Goal: Task Accomplishment & Management: Use online tool/utility

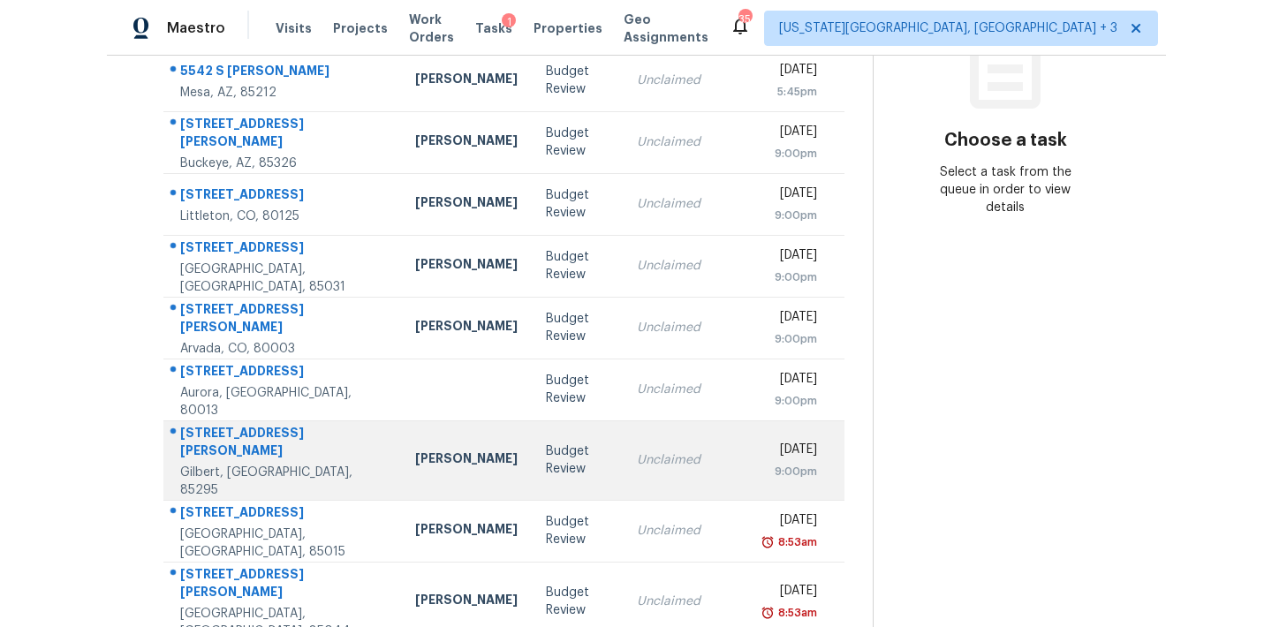
scroll to position [261, 0]
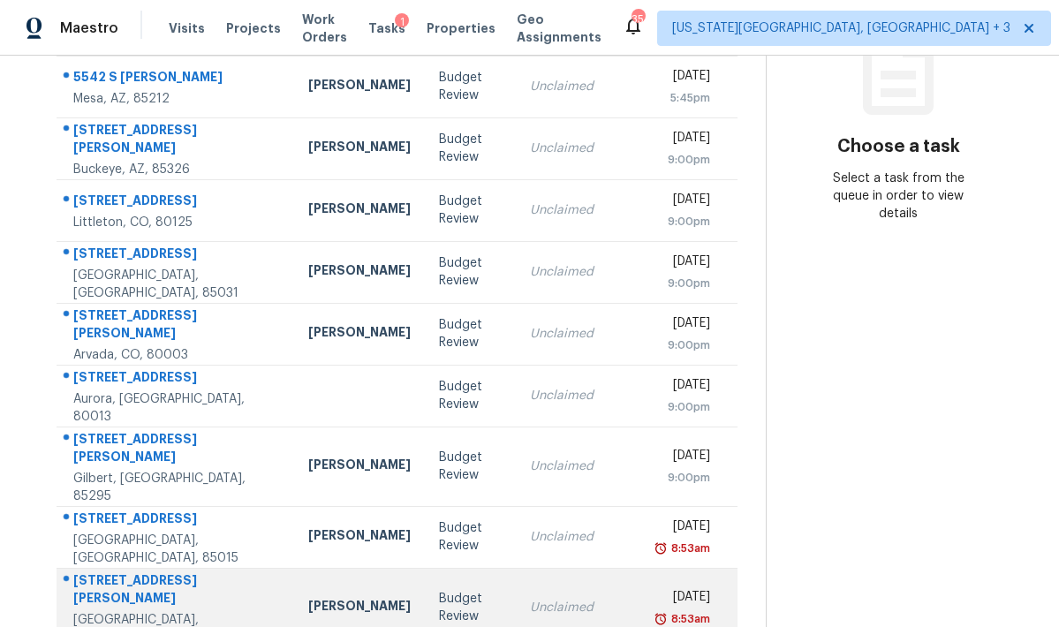
click at [647, 583] on td "[DATE] 8:53am" at bounding box center [692, 608] width 90 height 80
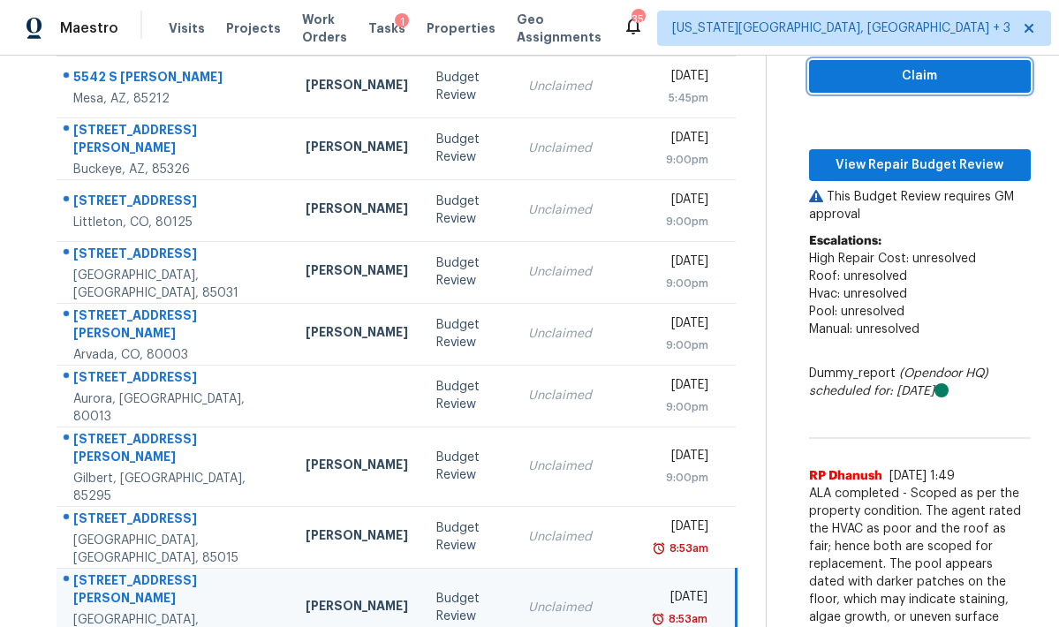
click at [874, 72] on span "Claim" at bounding box center [919, 76] width 193 height 22
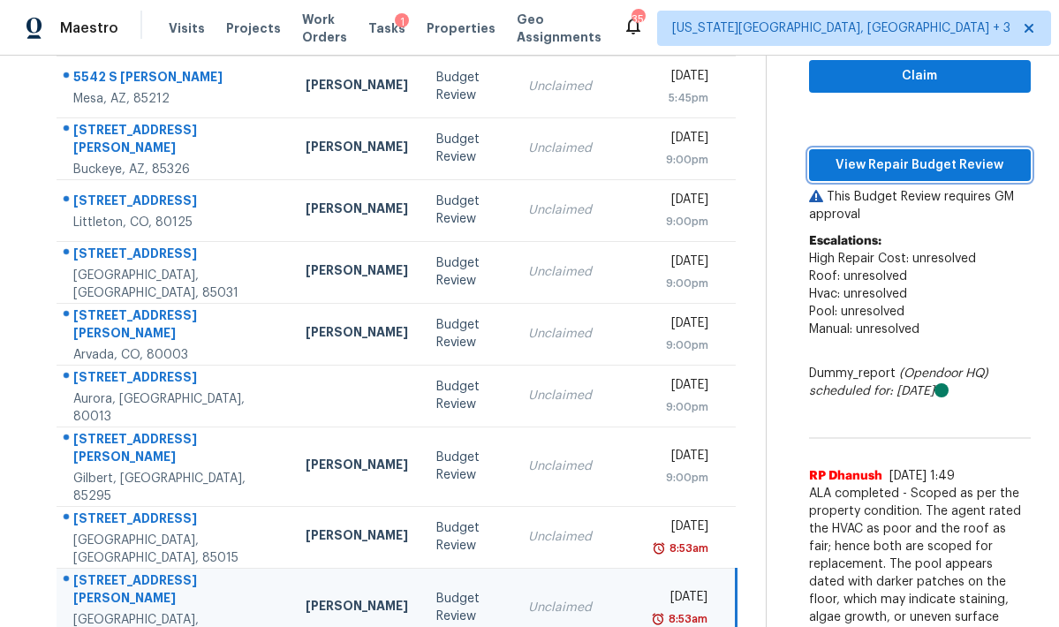
click at [876, 171] on span "View Repair Budget Review" at bounding box center [919, 166] width 193 height 22
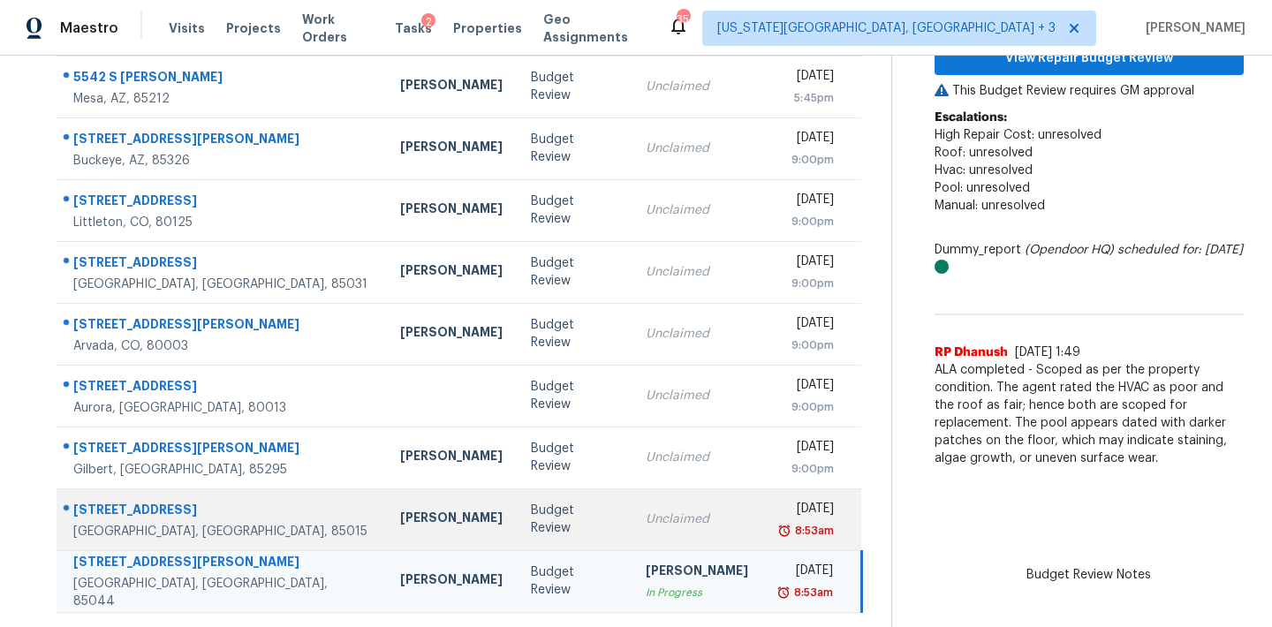
click at [632, 507] on td "Unclaimed" at bounding box center [697, 520] width 131 height 62
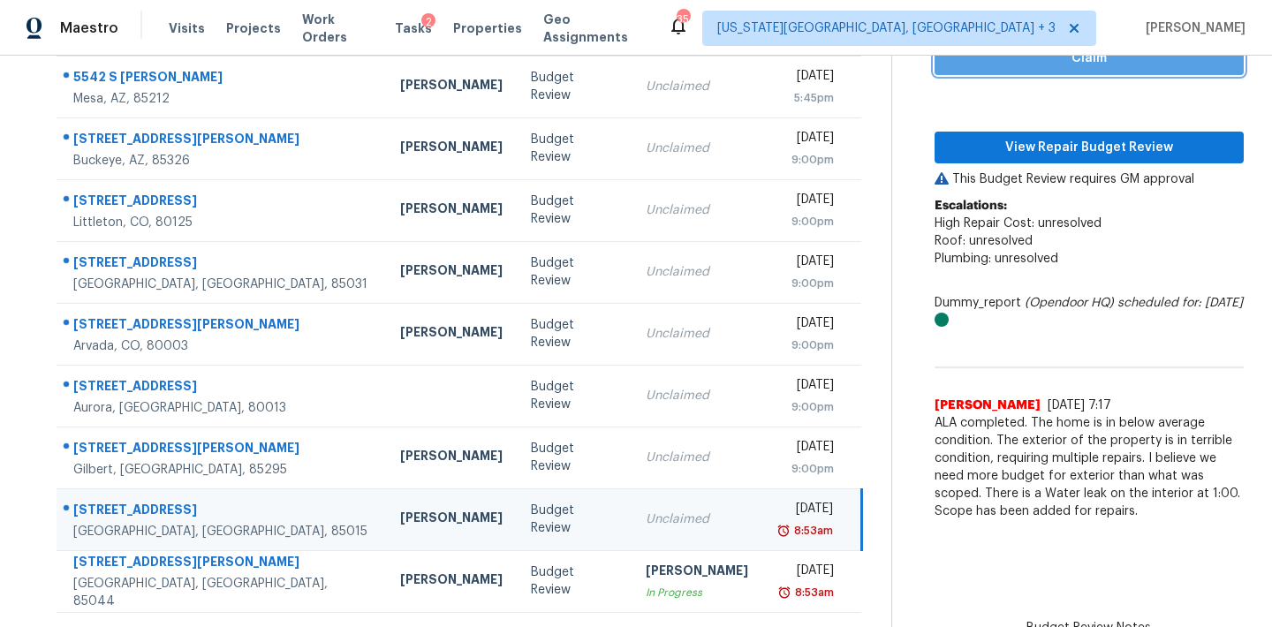
click at [1043, 66] on span "Claim" at bounding box center [1089, 59] width 281 height 22
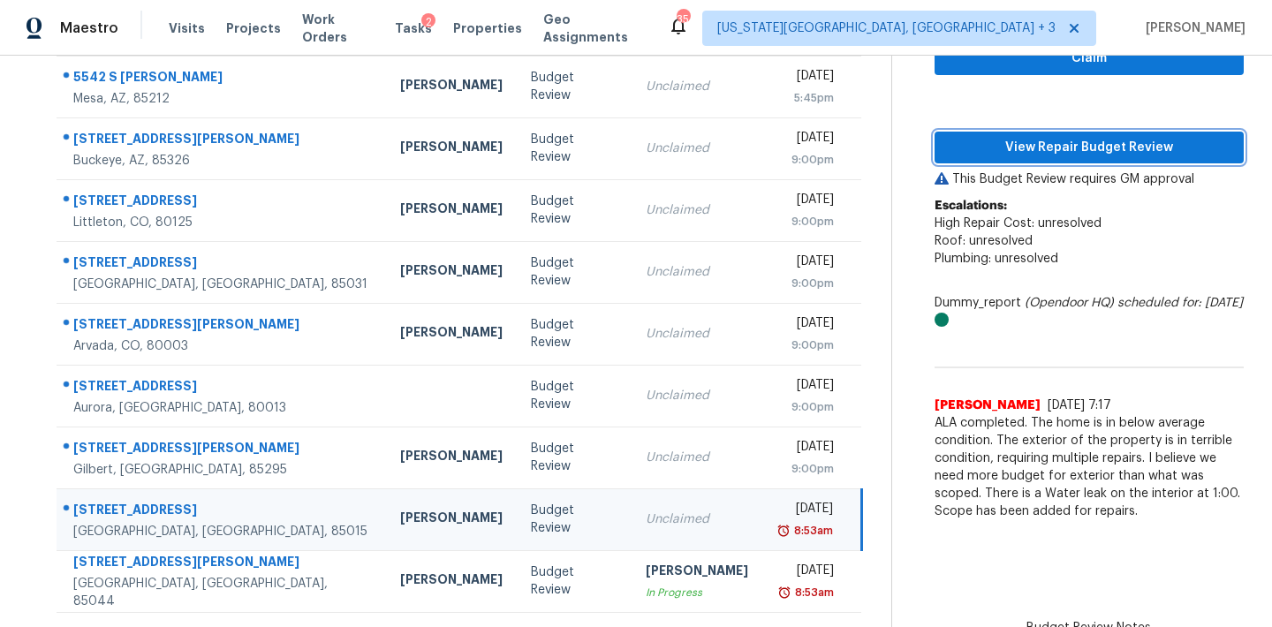
click at [1033, 140] on span "View Repair Budget Review" at bounding box center [1089, 148] width 281 height 22
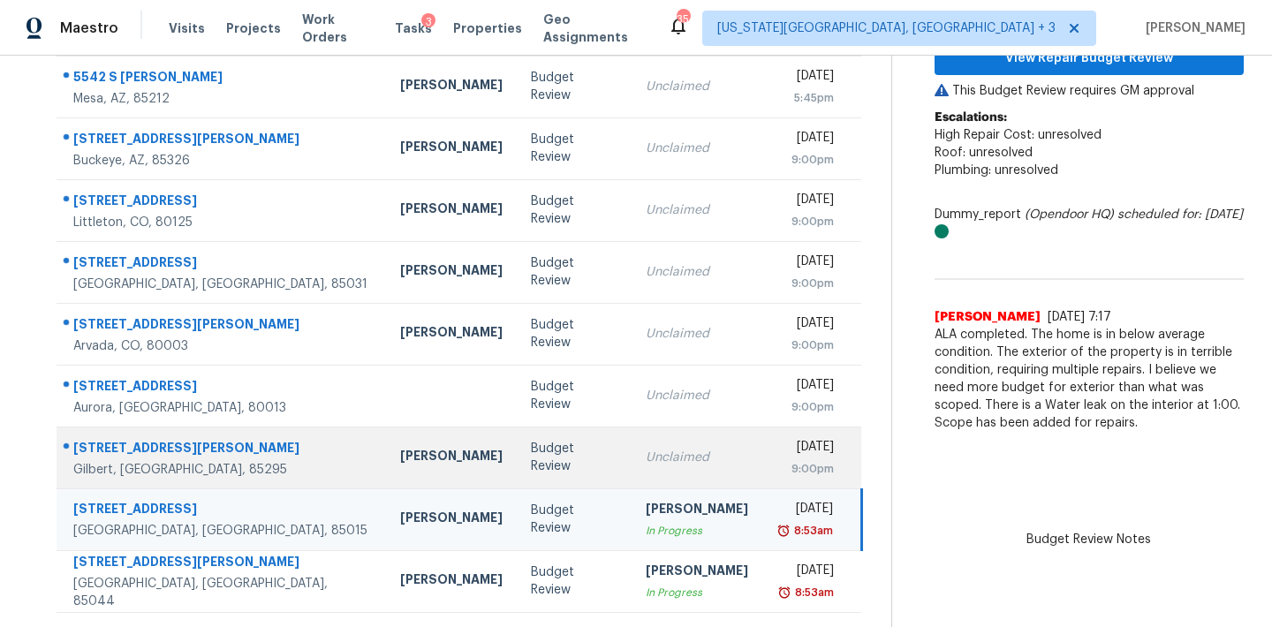
click at [400, 454] on div "[PERSON_NAME]" at bounding box center [451, 458] width 102 height 22
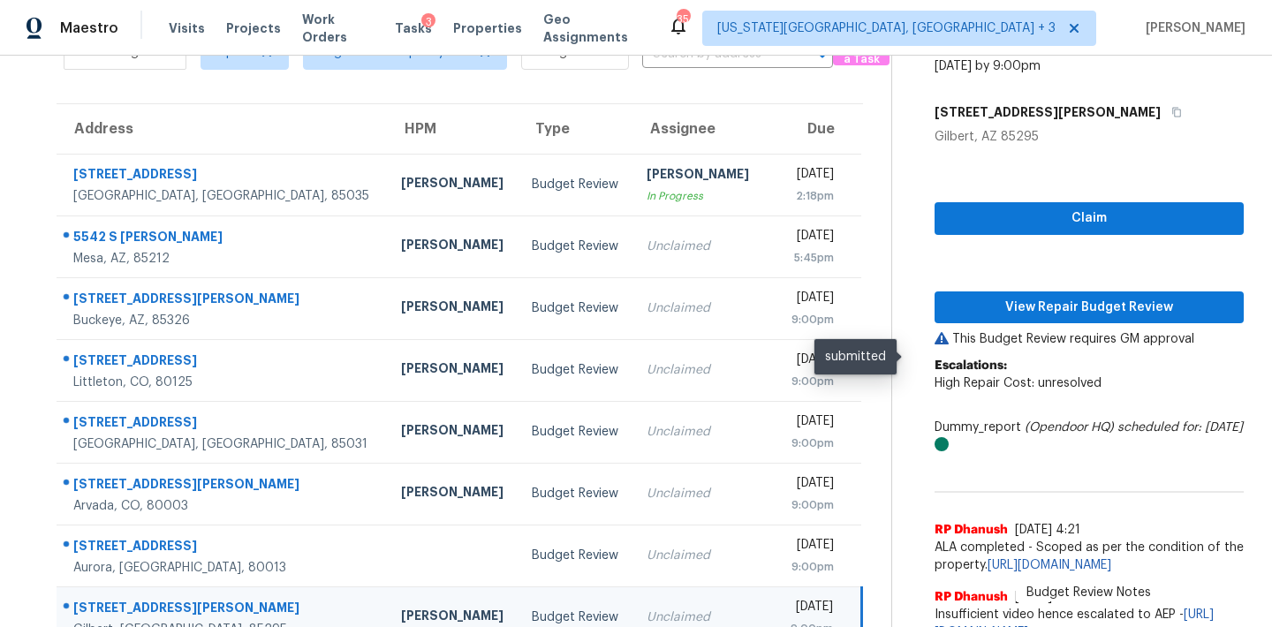
scroll to position [55, 0]
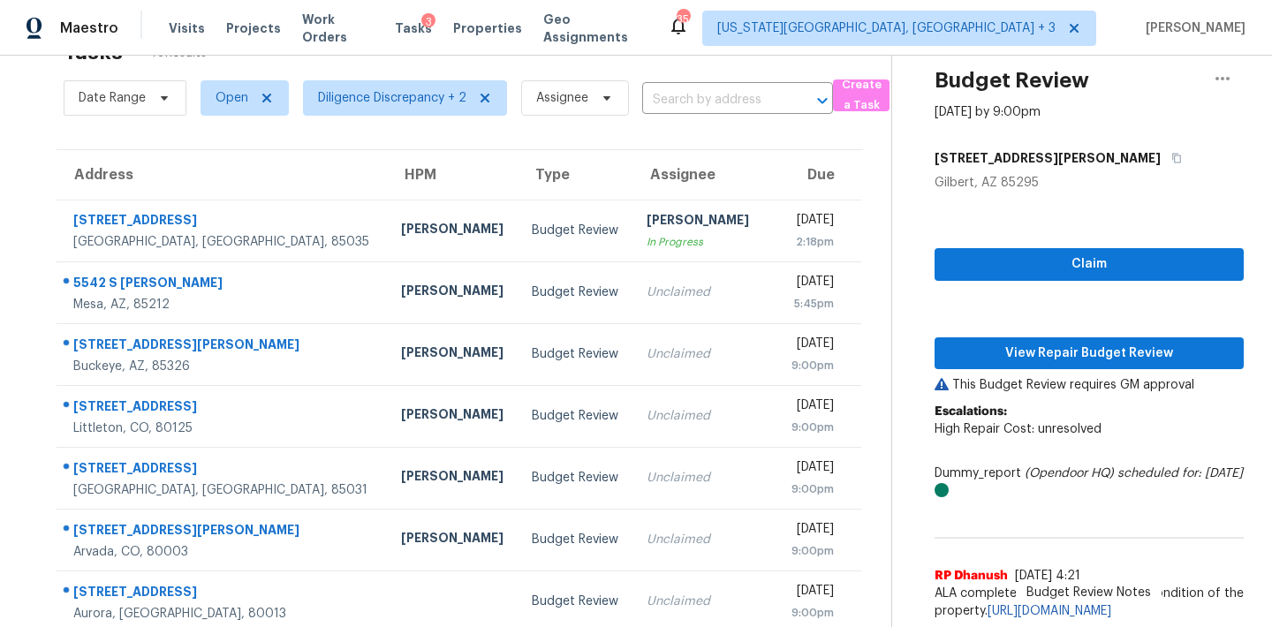
click at [1001, 247] on div "Claim View Repair Budget Review This Budget Review requires GM approval Escalat…" at bounding box center [1089, 444] width 309 height 504
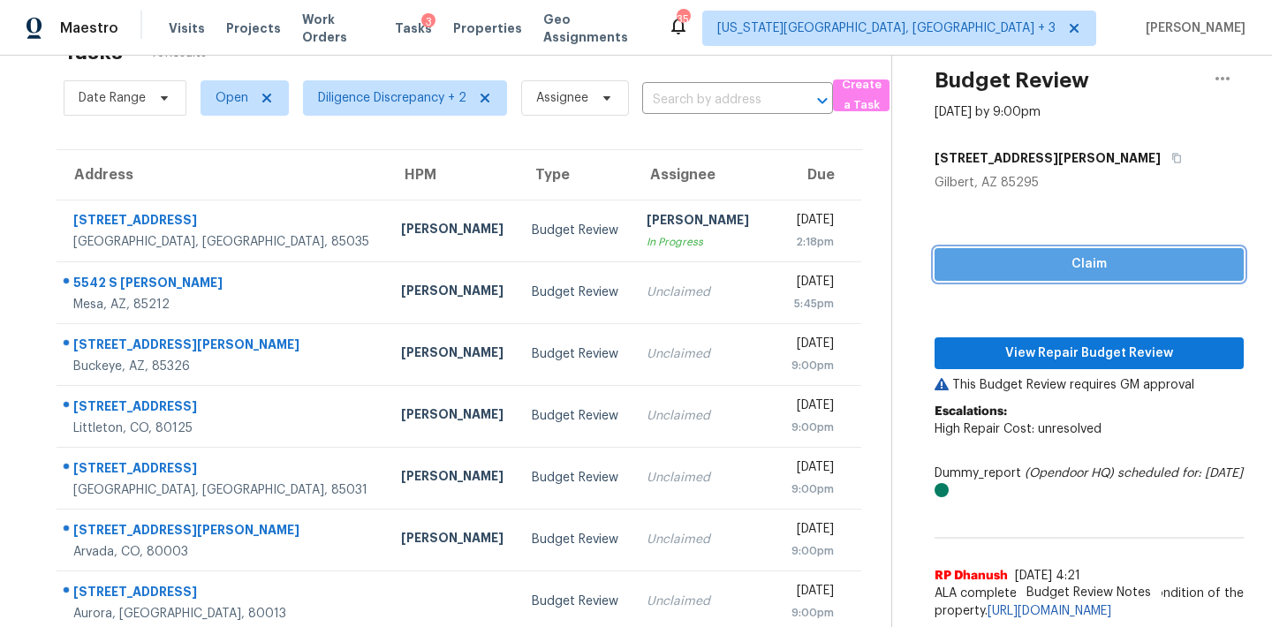
click at [998, 263] on span "Claim" at bounding box center [1089, 265] width 281 height 22
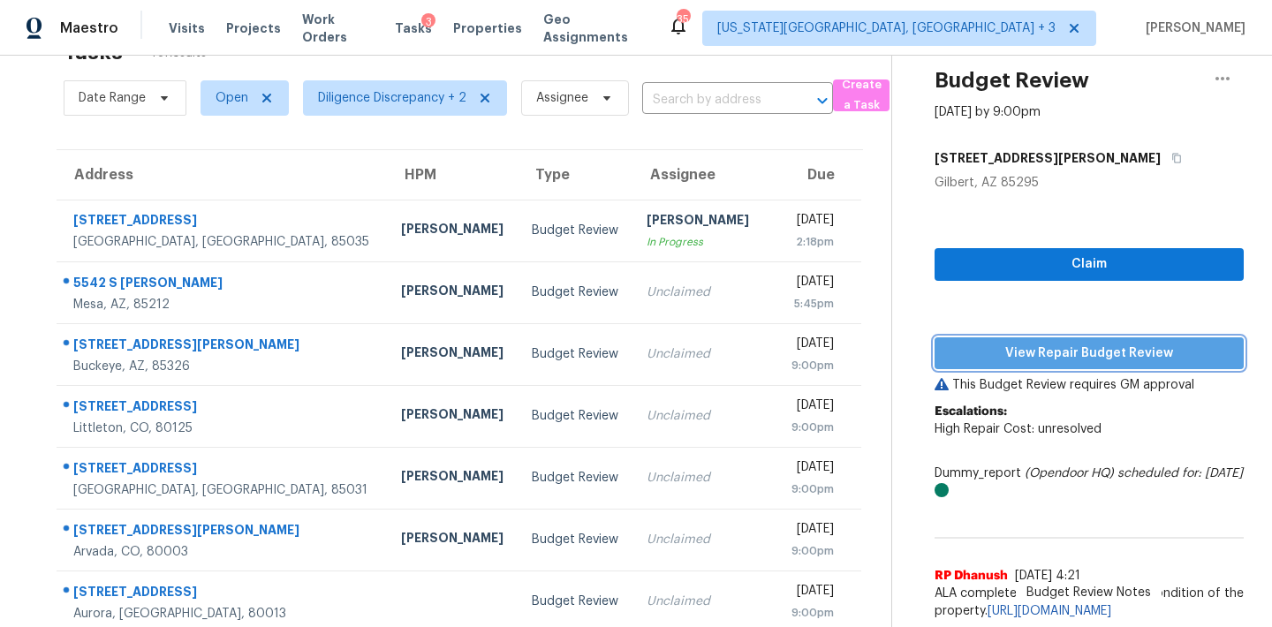
click at [995, 353] on span "View Repair Budget Review" at bounding box center [1089, 354] width 281 height 22
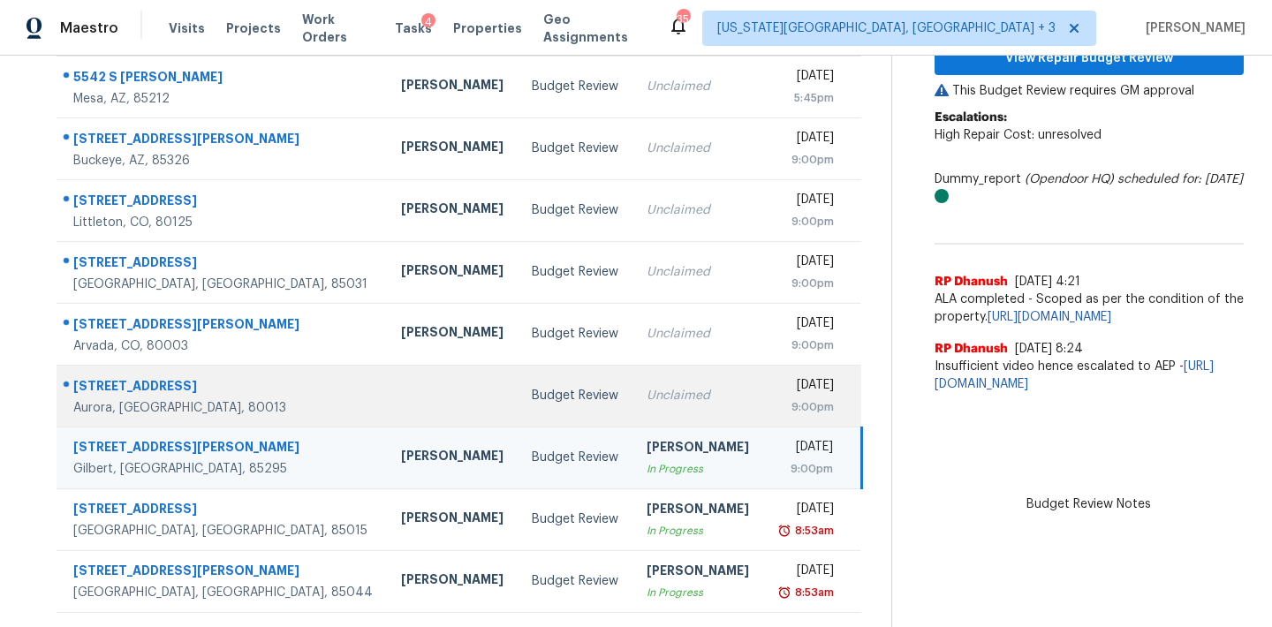
scroll to position [261, 0]
click at [518, 384] on td "Budget Review" at bounding box center [575, 396] width 115 height 62
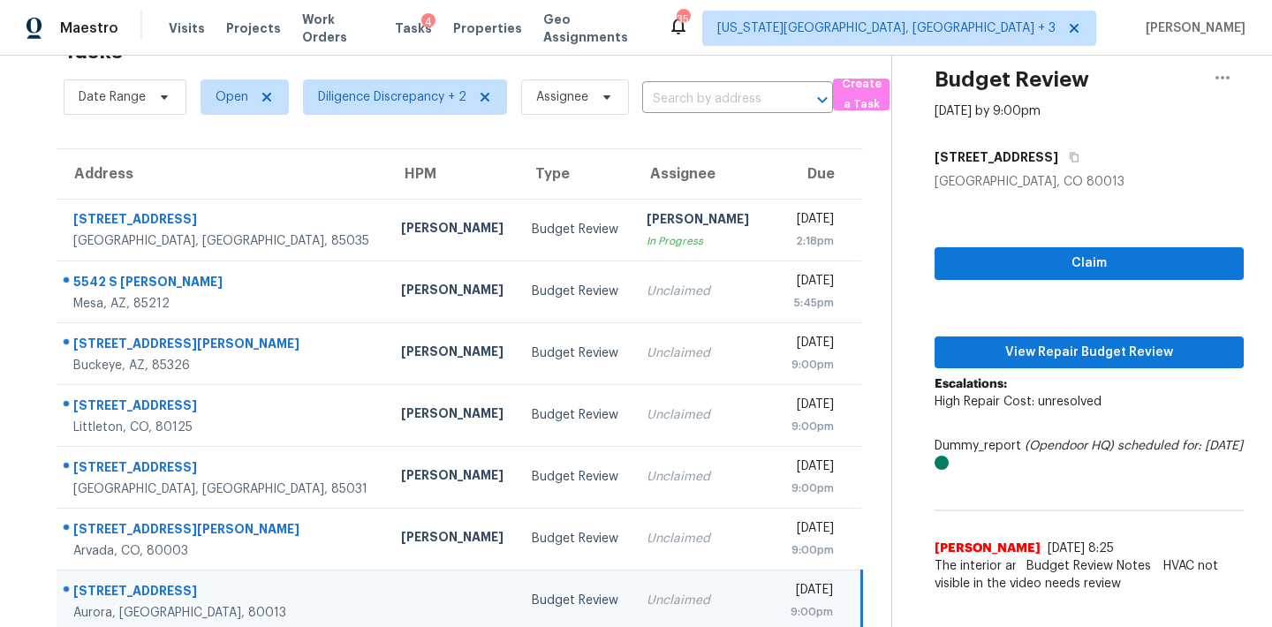
scroll to position [49, 0]
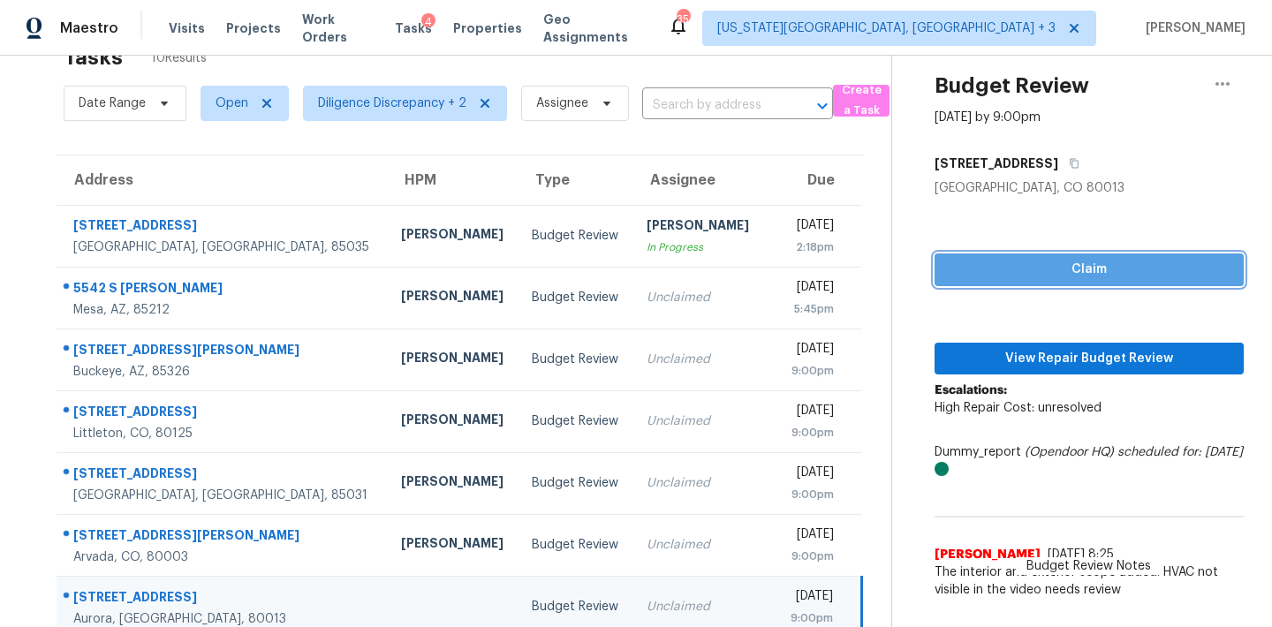
click at [1006, 269] on span "Claim" at bounding box center [1089, 270] width 281 height 22
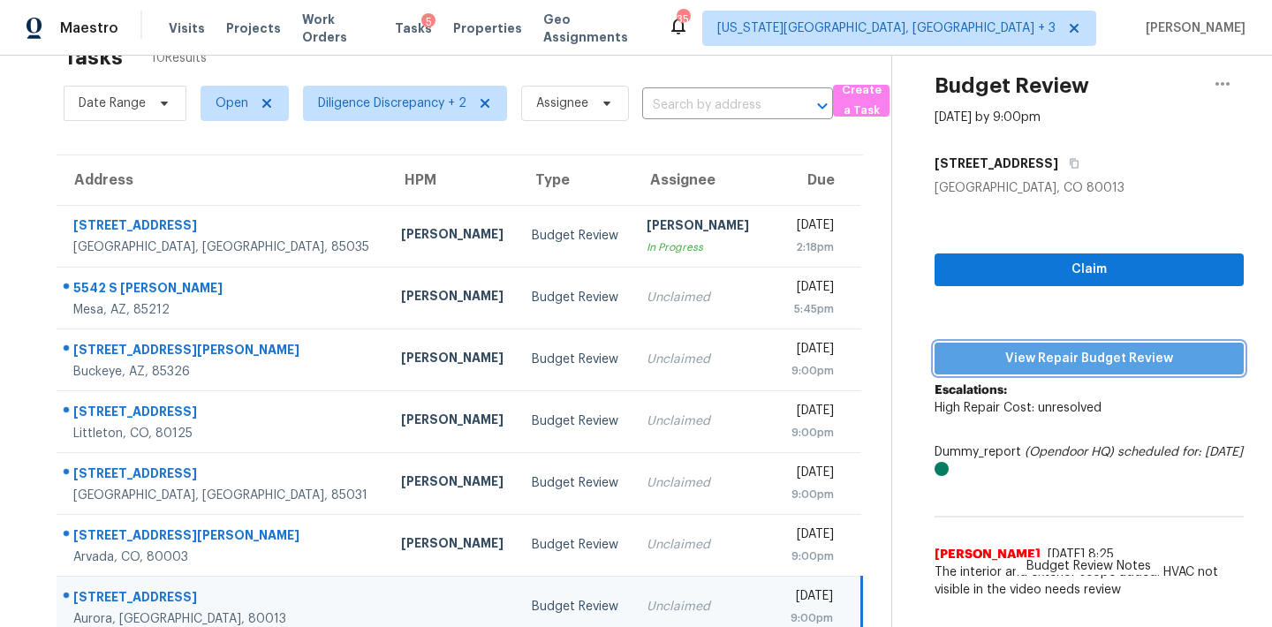
click at [1036, 356] on span "View Repair Budget Review" at bounding box center [1089, 359] width 281 height 22
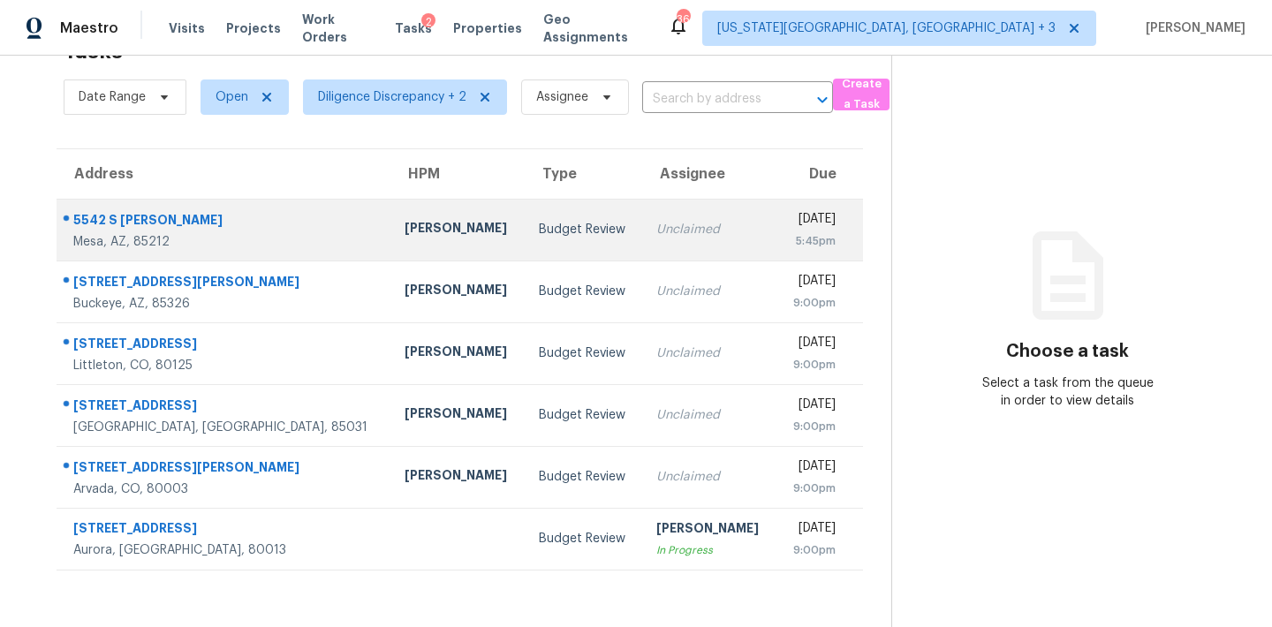
scroll to position [56, 0]
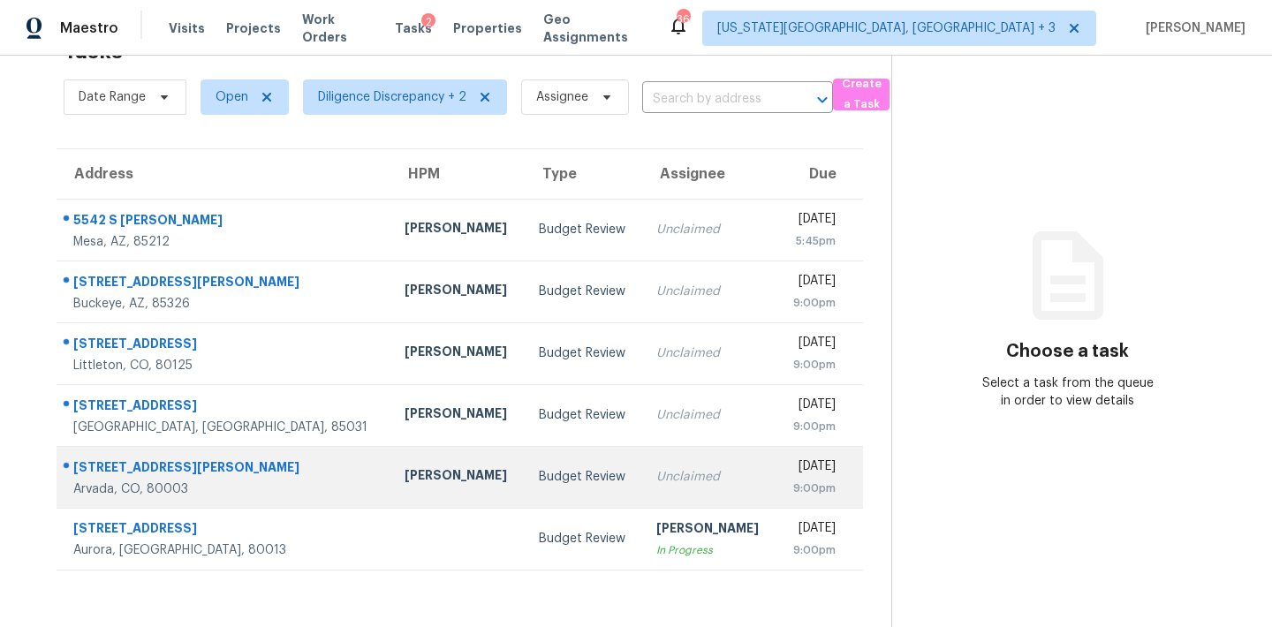
click at [656, 476] on div "Unclaimed" at bounding box center [709, 477] width 106 height 18
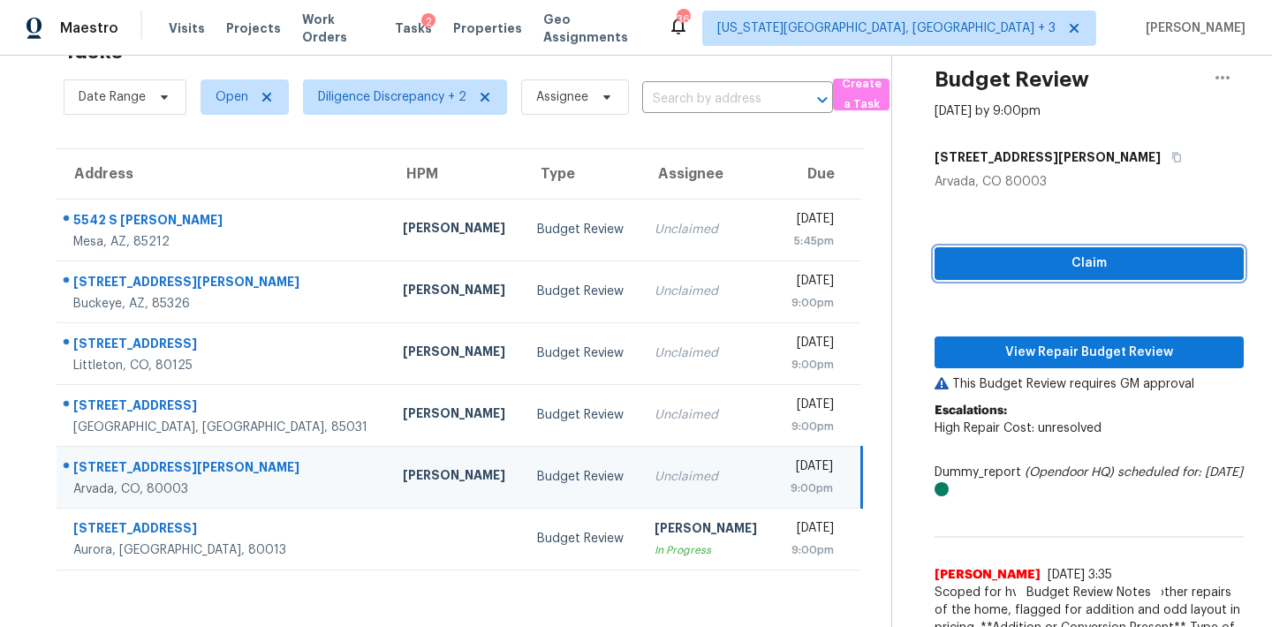
click at [1051, 268] on span "Claim" at bounding box center [1089, 264] width 281 height 22
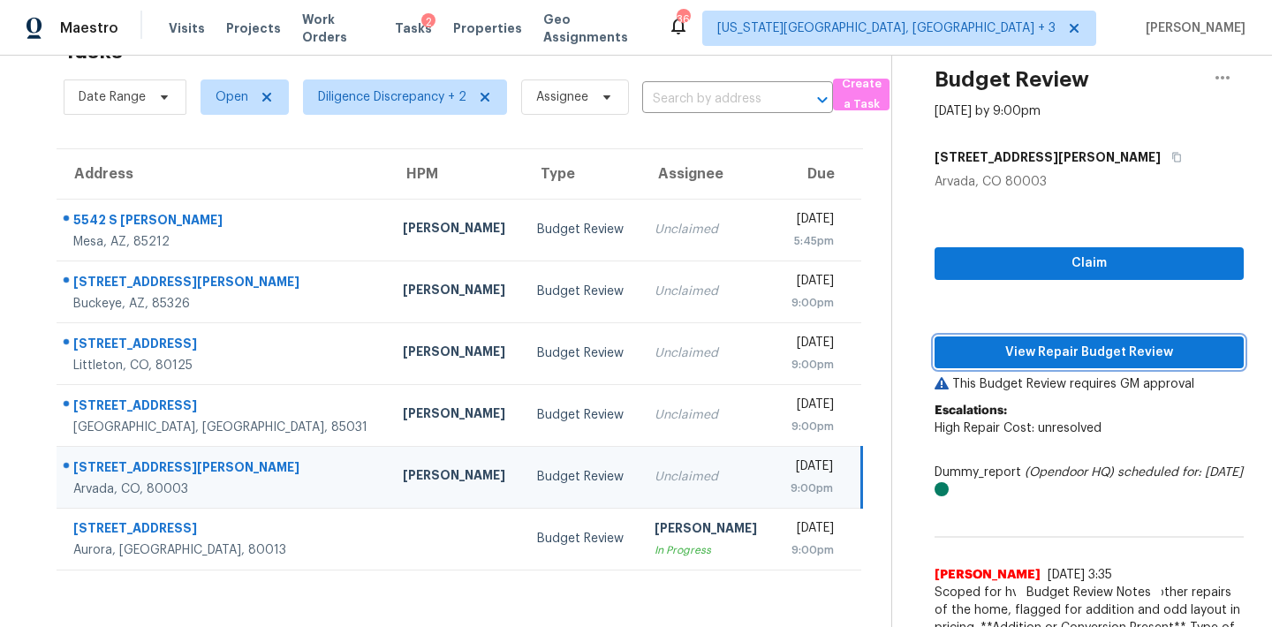
click at [1023, 357] on span "View Repair Budget Review" at bounding box center [1089, 353] width 281 height 22
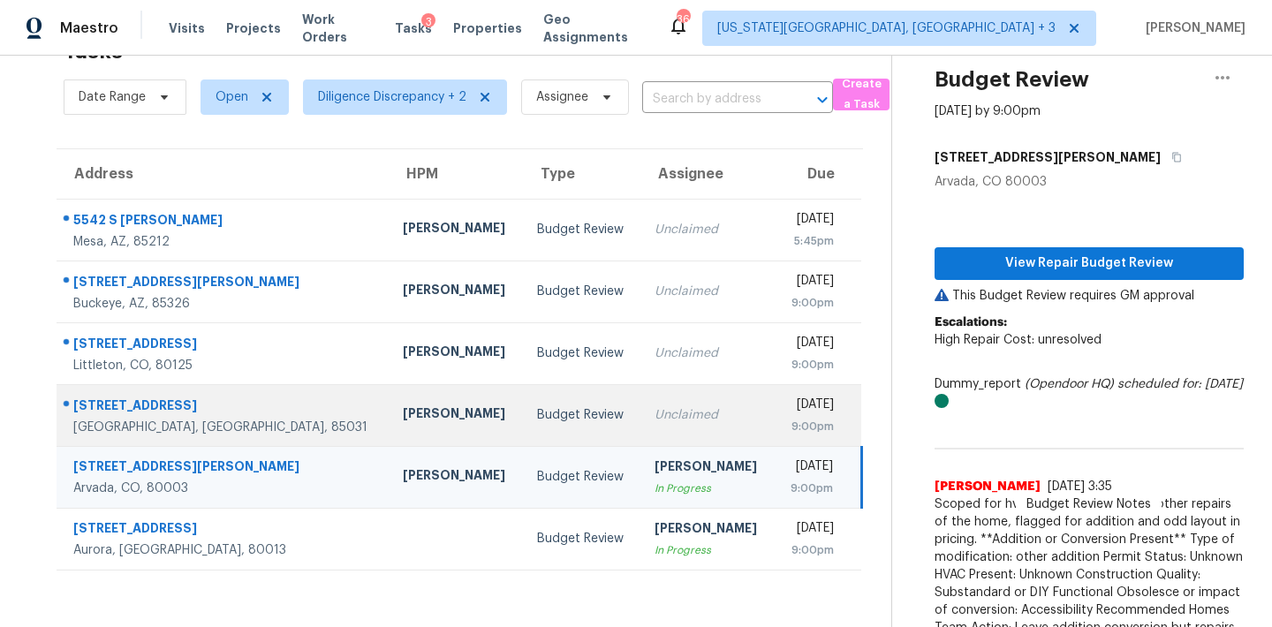
click at [660, 422] on div "Unclaimed" at bounding box center [707, 415] width 105 height 18
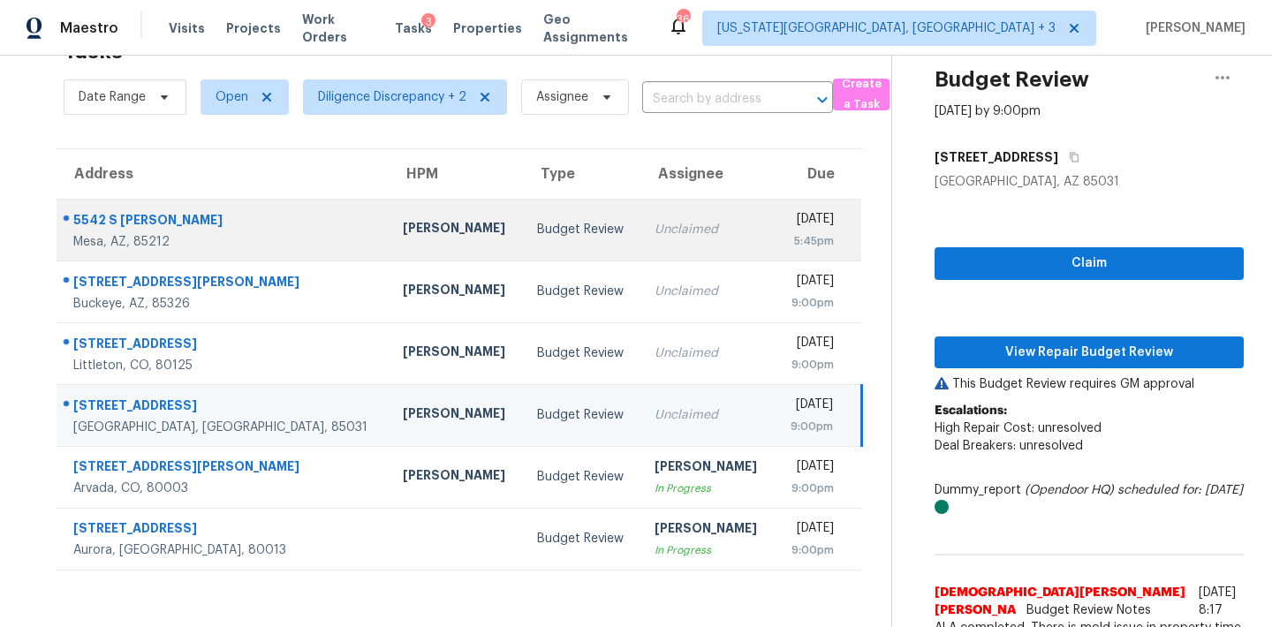
click at [788, 236] on div "5:45pm" at bounding box center [811, 241] width 46 height 18
